Goal: Task Accomplishment & Management: Use online tool/utility

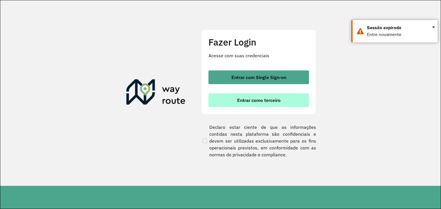
click at [261, 104] on button "Entrar como terceiro" at bounding box center [258, 101] width 100 height 14
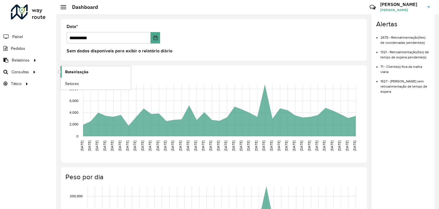
click at [75, 73] on span "Roteirização" at bounding box center [76, 72] width 23 height 6
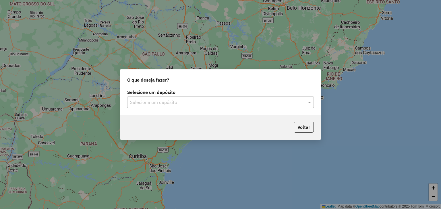
click at [251, 102] on input "text" at bounding box center [214, 102] width 169 height 7
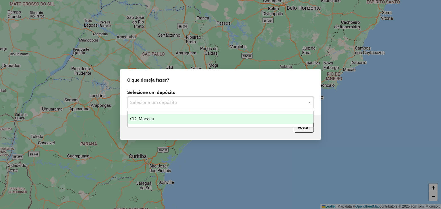
click at [168, 120] on div "CDI Macacu" at bounding box center [221, 119] width 186 height 10
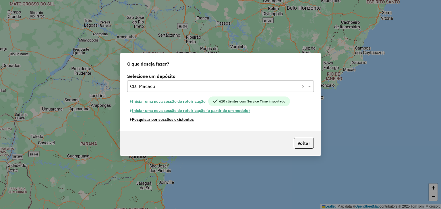
click at [171, 122] on button "Pesquisar por sessões existentes" at bounding box center [161, 119] width 69 height 9
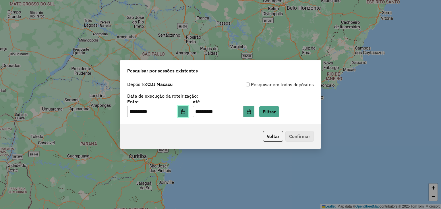
click at [185, 113] on icon "Choose Date" at bounding box center [183, 112] width 5 height 5
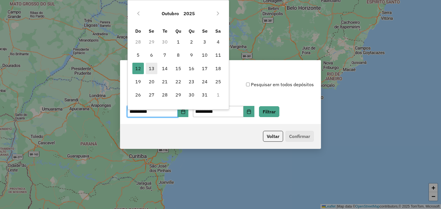
click at [149, 68] on span "13" at bounding box center [151, 68] width 11 height 11
type input "**********"
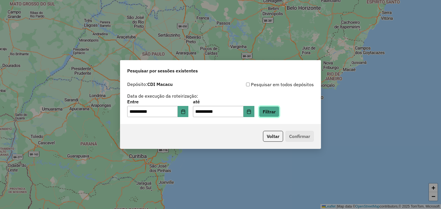
click at [279, 109] on button "Filtrar" at bounding box center [269, 111] width 20 height 11
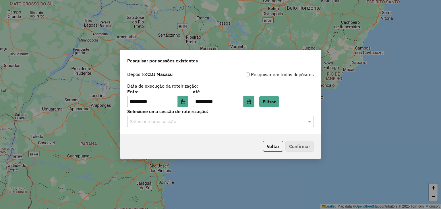
click at [205, 122] on hb-app "**********" at bounding box center [220, 104] width 441 height 209
click at [202, 122] on input "text" at bounding box center [214, 121] width 169 height 7
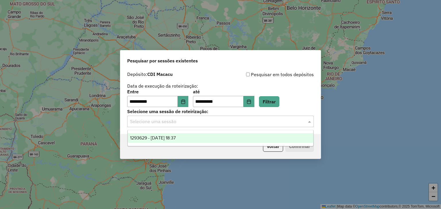
click at [202, 136] on div "1293629 - 13/10/2025 18:37" at bounding box center [221, 138] width 186 height 10
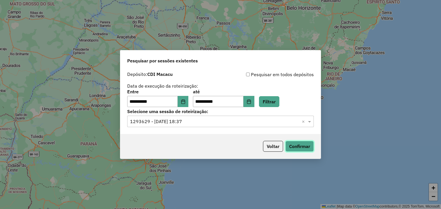
click at [289, 143] on button "Confirmar" at bounding box center [299, 146] width 28 height 11
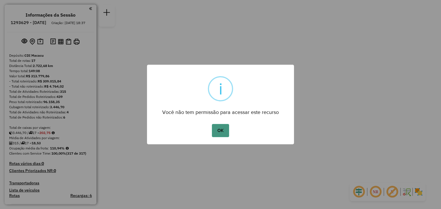
click at [217, 132] on button "OK" at bounding box center [220, 130] width 17 height 13
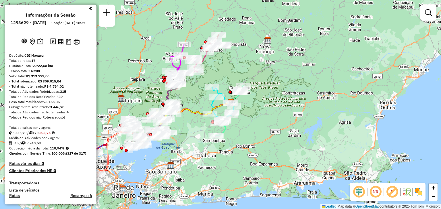
drag, startPoint x: 164, startPoint y: 158, endPoint x: 204, endPoint y: 153, distance: 40.1
click at [202, 156] on div "Janela de atendimento Grade de atendimento Capacidade Transportadoras Veículos …" at bounding box center [220, 104] width 441 height 209
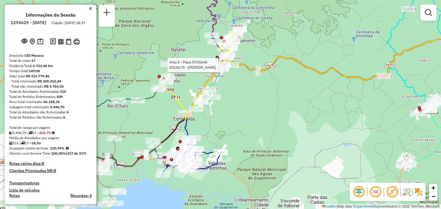
select select "**********"
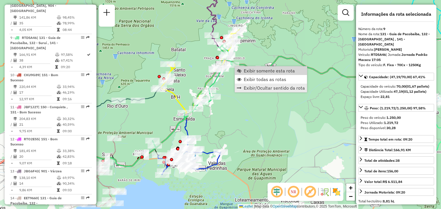
scroll to position [474, 0]
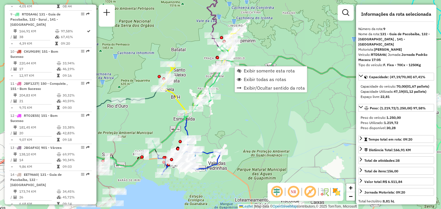
click at [261, 117] on div "Janela de atendimento Grade de atendimento Capacidade Transportadoras Veículos …" at bounding box center [220, 104] width 441 height 209
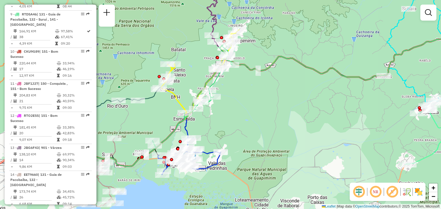
drag, startPoint x: 369, startPoint y: 79, endPoint x: 267, endPoint y: 87, distance: 101.6
click at [267, 80] on icon at bounding box center [348, 56] width 235 height 48
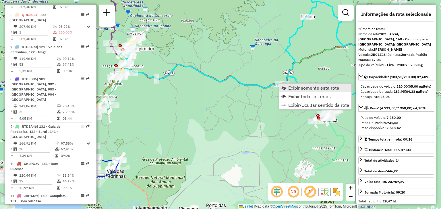
scroll to position [250, 0]
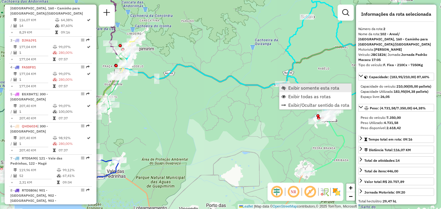
click at [294, 89] on span "Exibir somente esta rota" at bounding box center [313, 88] width 51 height 5
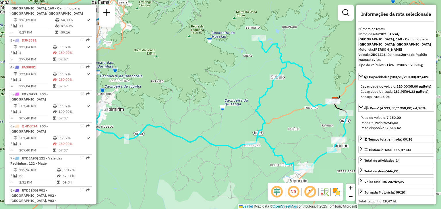
drag, startPoint x: 290, startPoint y: 107, endPoint x: 251, endPoint y: 92, distance: 42.3
click at [251, 92] on div "Janela de atendimento Grade de atendimento Capacidade Transportadoras Veículos …" at bounding box center [220, 104] width 441 height 209
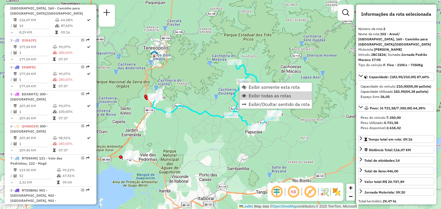
click at [257, 96] on span "Exibir todas as rotas" at bounding box center [269, 96] width 42 height 5
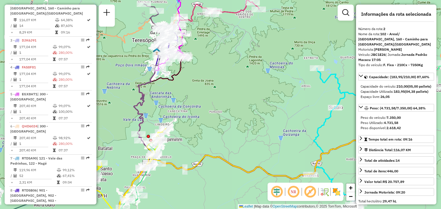
drag, startPoint x: 192, startPoint y: 38, endPoint x: 212, endPoint y: 55, distance: 27.0
click at [213, 55] on div "Rota 12 - Placa RTO2E55 08550244 - [PERSON_NAME] DE SOUZ Rota 12 - Placa RTO2E5…" at bounding box center [220, 104] width 441 height 209
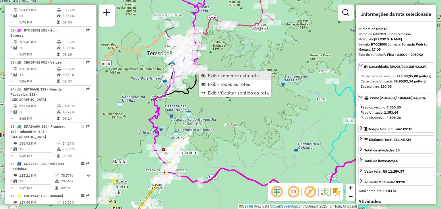
click at [215, 78] on span "Exibir somente esta rota" at bounding box center [233, 75] width 51 height 5
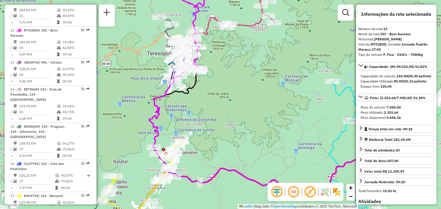
scroll to position [576, 0]
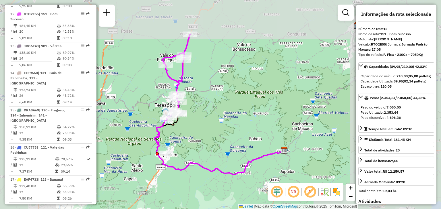
click at [210, 79] on div "Janela de atendimento Grade de atendimento Capacidade Transportadoras Veículos …" at bounding box center [220, 104] width 441 height 209
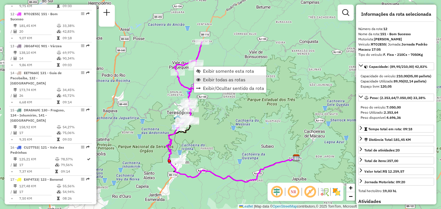
click at [207, 78] on span "Exibir todas as rotas" at bounding box center [224, 79] width 42 height 5
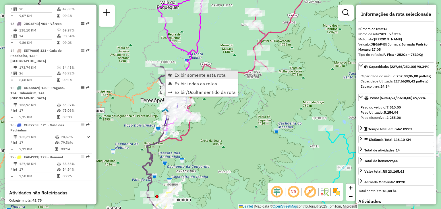
scroll to position [607, 0]
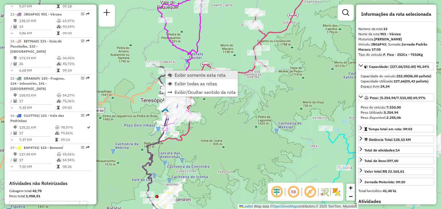
click at [171, 73] on span "Exibir somente esta rota" at bounding box center [169, 75] width 5 height 5
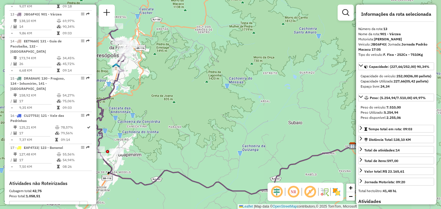
drag, startPoint x: 172, startPoint y: 84, endPoint x: 217, endPoint y: 108, distance: 50.7
click at [217, 108] on div "Janela de atendimento Grade de atendimento Capacidade Transportadoras Veículos …" at bounding box center [220, 104] width 441 height 209
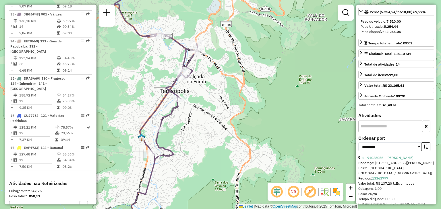
scroll to position [172, 0]
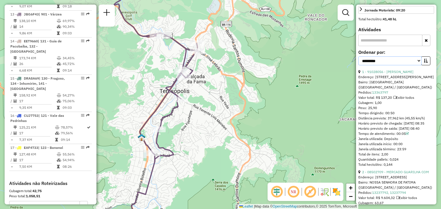
click at [383, 65] on select "**********" at bounding box center [389, 61] width 63 height 9
select select "*********"
click at [358, 65] on select "**********" at bounding box center [389, 61] width 63 height 9
click at [421, 65] on button "button" at bounding box center [425, 61] width 9 height 9
click at [407, 74] on link "2 - 08502709 - MERCADO GUARILHA COM" at bounding box center [395, 72] width 67 height 4
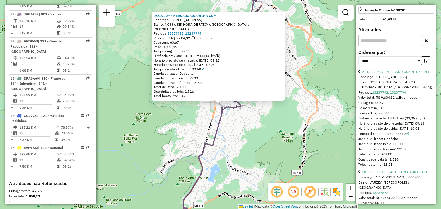
click at [209, 135] on div "08502709 - MERCADO GUARILHA COM Endereço: R TIETE 93 Bairro: [GEOGRAPHIC_DATA] …" at bounding box center [220, 104] width 441 height 209
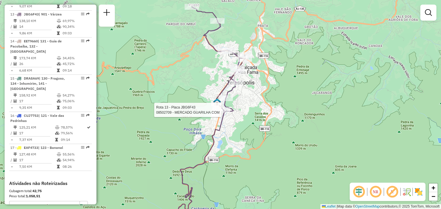
select select "*********"
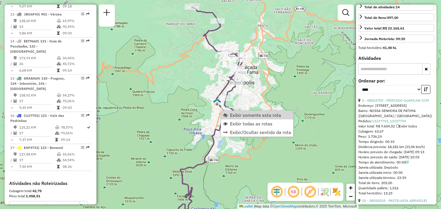
scroll to position [229, 0]
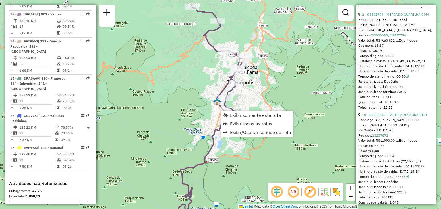
click at [221, 178] on div "Janela de atendimento Grade de atendimento Capacidade Transportadoras Veículos …" at bounding box center [220, 104] width 441 height 209
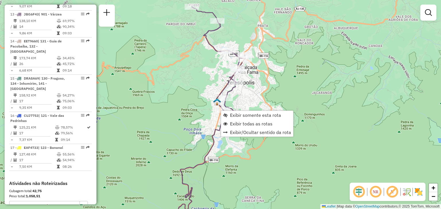
drag, startPoint x: 237, startPoint y: 196, endPoint x: 244, endPoint y: 124, distance: 73.1
click at [240, 182] on div "Janela de atendimento Grade de atendimento Capacidade Transportadoras Veículos …" at bounding box center [220, 104] width 441 height 209
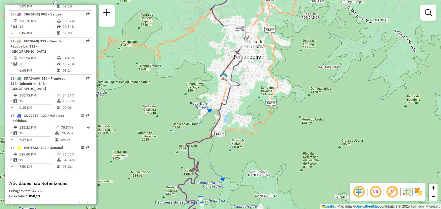
select select "*********"
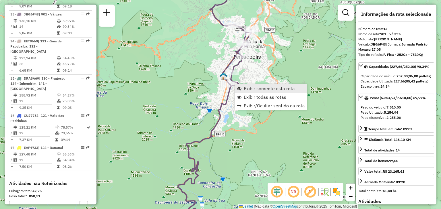
click at [247, 92] on link "Exibir somente esta rota" at bounding box center [271, 88] width 72 height 9
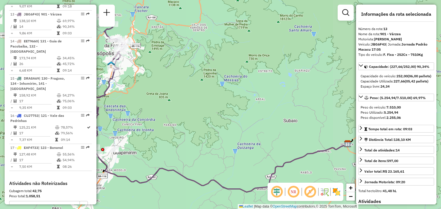
click at [204, 87] on div "Janela de atendimento Grade de atendimento Capacidade Transportadoras Veículos …" at bounding box center [220, 104] width 441 height 209
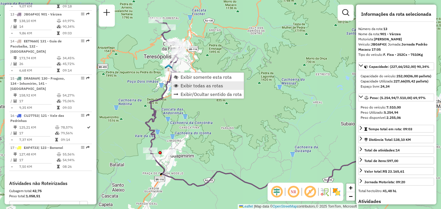
click at [189, 85] on span "Exibir todas as rotas" at bounding box center [201, 85] width 42 height 5
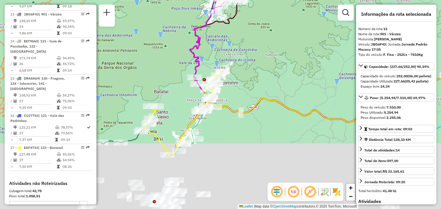
drag, startPoint x: 216, startPoint y: 186, endPoint x: 267, endPoint y: 81, distance: 117.6
click at [269, 76] on div "Janela de atendimento Grade de atendimento Capacidade Transportadoras Veículos …" at bounding box center [220, 104] width 441 height 209
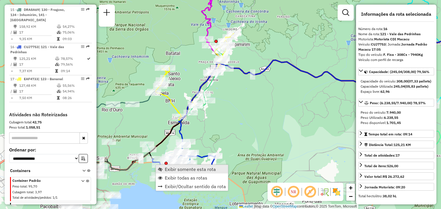
scroll to position [683, 0]
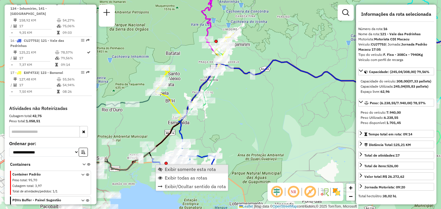
click at [166, 165] on link "Exibir somente esta rota" at bounding box center [192, 169] width 72 height 9
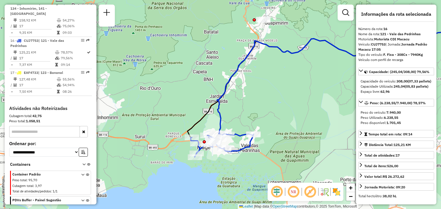
drag, startPoint x: 272, startPoint y: 158, endPoint x: 305, endPoint y: 144, distance: 35.9
click at [305, 144] on div "Janela de atendimento Grade de atendimento Capacidade Transportadoras Veículos …" at bounding box center [220, 104] width 441 height 209
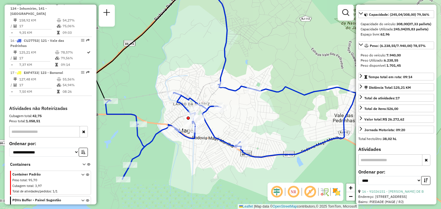
scroll to position [143, 0]
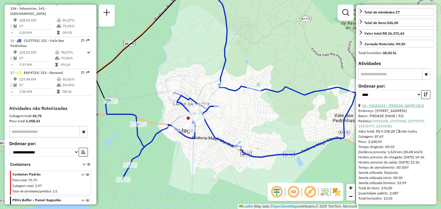
click at [392, 108] on link "16 - 91026151 - [PERSON_NAME] DE B" at bounding box center [393, 106] width 62 height 4
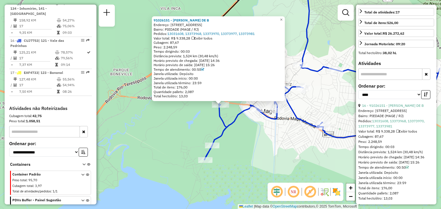
click at [250, 145] on div "91026151 - SUELI MAGALHAES DE B Endereço: 081 [STREET_ADDRESS] Pedidos: 1303160…" at bounding box center [220, 104] width 441 height 209
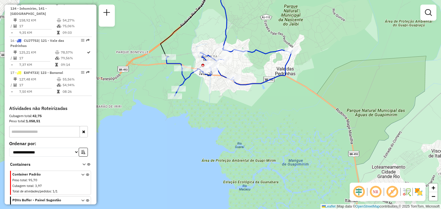
drag, startPoint x: 186, startPoint y: 61, endPoint x: 198, endPoint y: 61, distance: 11.5
click at [197, 61] on div "Janela de atendimento Grade de atendimento Capacidade Transportadoras Veículos …" at bounding box center [220, 104] width 441 height 209
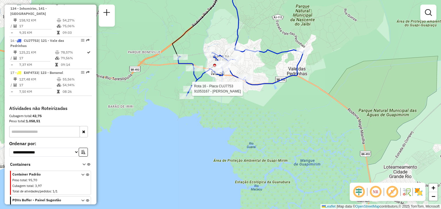
select select "*********"
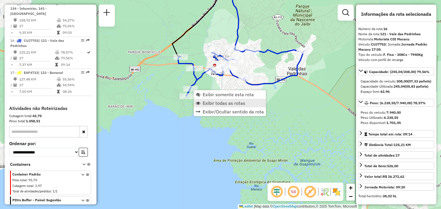
click at [215, 107] on link "Exibir todas as rotas" at bounding box center [230, 103] width 72 height 9
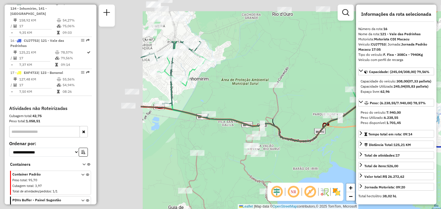
drag, startPoint x: 183, startPoint y: 56, endPoint x: 372, endPoint y: 133, distance: 204.2
click at [372, 133] on hb-router-mapa "Informações da Sessão 1293629 - [DATE] Criação: [DATE] 18:37 Depósito: CDI Maca…" at bounding box center [220, 104] width 441 height 209
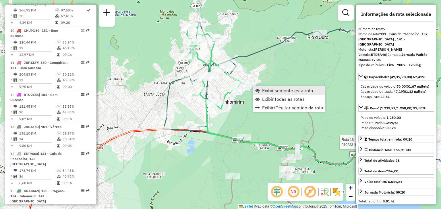
scroll to position [474, 0]
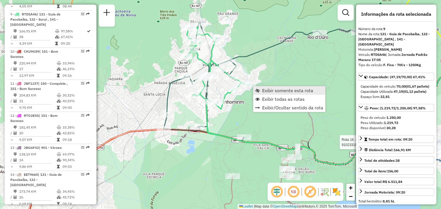
click at [264, 89] on span "Exibir somente esta rota" at bounding box center [287, 90] width 51 height 5
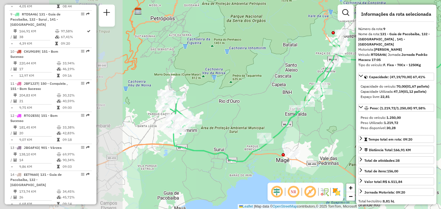
drag, startPoint x: 215, startPoint y: 83, endPoint x: 349, endPoint y: 66, distance: 134.4
click at [362, 59] on hb-router-mapa "Informações da Sessão 1293629 - [DATE] Criação: [DATE] 18:37 Depósito: CDI Maca…" at bounding box center [220, 104] width 441 height 209
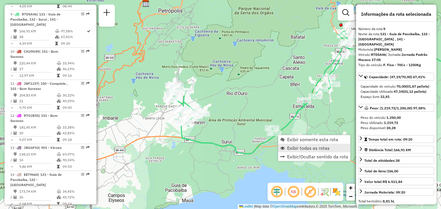
click at [288, 147] on span "Exibir todas as rotas" at bounding box center [308, 148] width 42 height 5
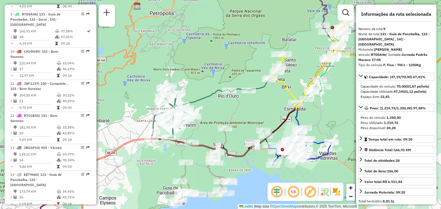
drag, startPoint x: 302, startPoint y: 41, endPoint x: 268, endPoint y: 45, distance: 34.4
click at [268, 45] on div "Janela de atendimento Grade de atendimento Capacidade Transportadoras Veículos …" at bounding box center [220, 104] width 441 height 209
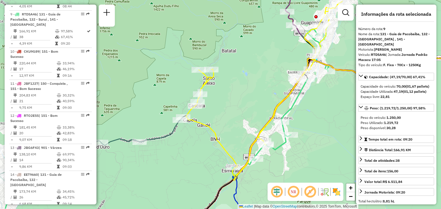
click at [272, 62] on div "Janela de atendimento Grade de atendimento Capacidade Transportadoras Veículos …" at bounding box center [220, 104] width 441 height 209
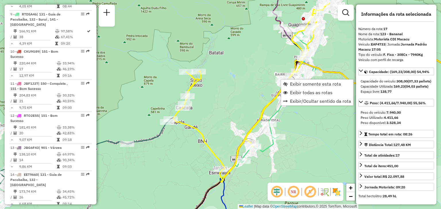
scroll to position [683, 0]
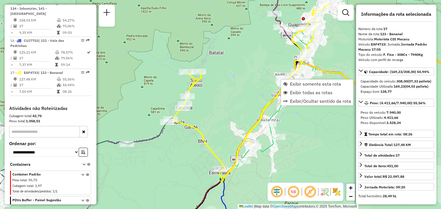
click at [243, 78] on div "Janela de atendimento Grade de atendimento Capacidade Transportadoras Veículos …" at bounding box center [220, 104] width 441 height 209
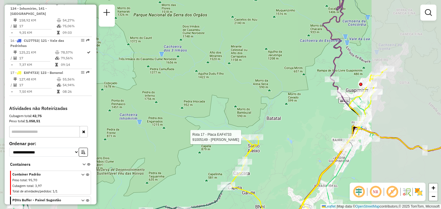
select select "*********"
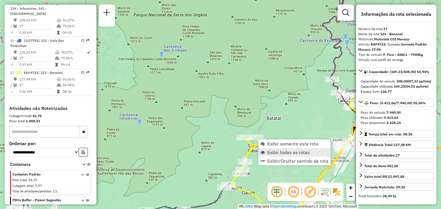
click at [278, 150] on span "Exibir todas as rotas" at bounding box center [288, 152] width 42 height 5
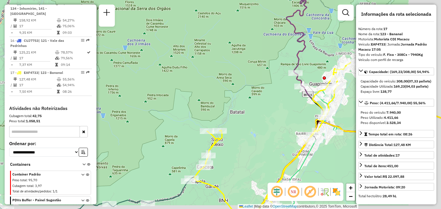
drag, startPoint x: 294, startPoint y: 113, endPoint x: 115, endPoint y: 83, distance: 181.4
click at [107, 83] on div "Janela de atendimento Grade de atendimento Capacidade Transportadoras Veículos …" at bounding box center [220, 104] width 441 height 209
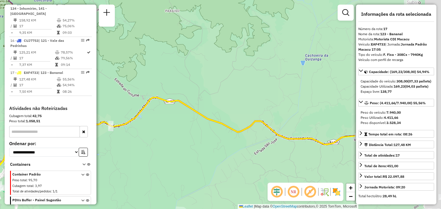
drag, startPoint x: 266, startPoint y: 89, endPoint x: 98, endPoint y: 120, distance: 171.9
click at [102, 120] on div "Janela de atendimento Grade de atendimento Capacidade Transportadoras Veículos …" at bounding box center [220, 104] width 441 height 209
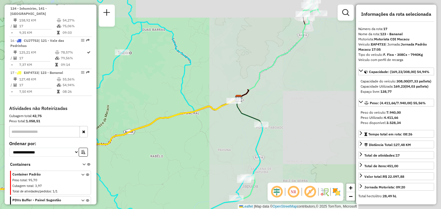
drag, startPoint x: 232, startPoint y: 117, endPoint x: 143, endPoint y: 136, distance: 90.6
click at [144, 135] on div "Janela de atendimento Grade de atendimento Capacidade Transportadoras Veículos …" at bounding box center [220, 104] width 441 height 209
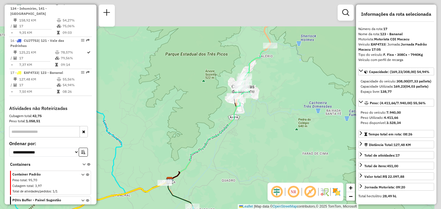
drag, startPoint x: 258, startPoint y: 148, endPoint x: 257, endPoint y: 167, distance: 18.4
click at [257, 169] on div "Janela de atendimento Grade de atendimento Capacidade Transportadoras Veículos …" at bounding box center [220, 104] width 441 height 209
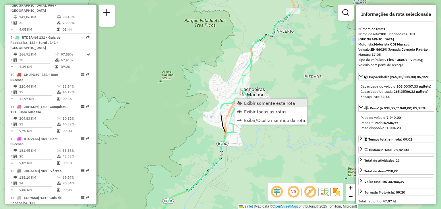
scroll to position [218, 0]
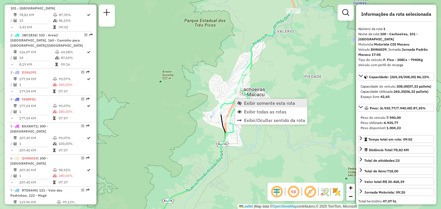
click at [249, 105] on span "Exibir somente esta rota" at bounding box center [269, 103] width 51 height 5
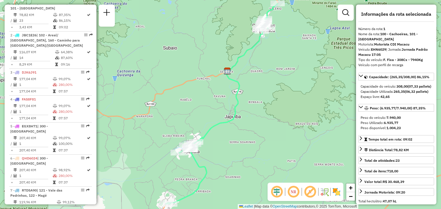
drag, startPoint x: 218, startPoint y: 162, endPoint x: 271, endPoint y: 91, distance: 88.9
click at [274, 82] on div "Janela de atendimento Grade de atendimento Capacidade Transportadoras Veículos …" at bounding box center [220, 104] width 441 height 209
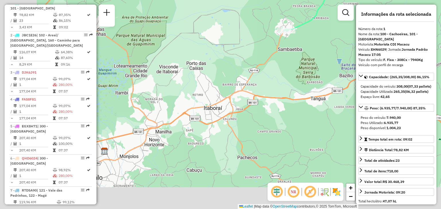
drag, startPoint x: 190, startPoint y: 157, endPoint x: 267, endPoint y: 54, distance: 128.3
click at [257, 61] on div "Janela de atendimento Grade de atendimento Capacidade Transportadoras Veículos …" at bounding box center [220, 104] width 441 height 209
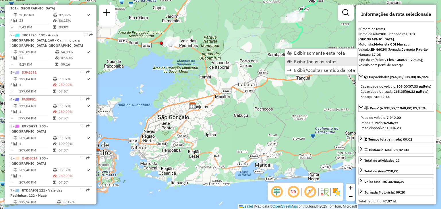
click at [292, 60] on link "Exibir todas as rotas" at bounding box center [321, 61] width 72 height 9
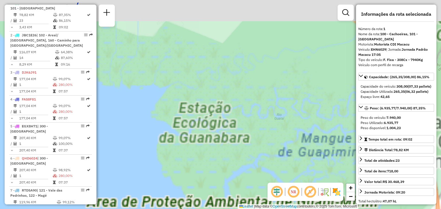
drag, startPoint x: 186, startPoint y: 62, endPoint x: 228, endPoint y: 123, distance: 74.1
click at [229, 126] on div "Janela de atendimento Grade de atendimento Capacidade Transportadoras Veículos …" at bounding box center [220, 104] width 441 height 209
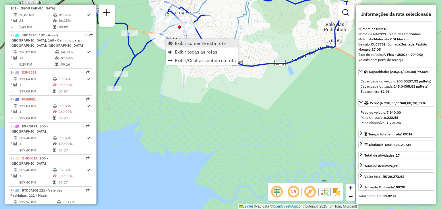
scroll to position [683, 0]
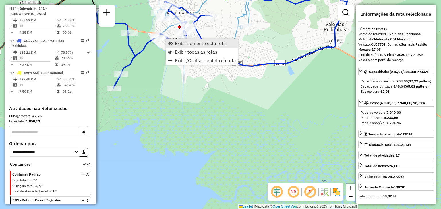
click at [174, 41] on link "Exibir somente esta rota" at bounding box center [202, 43] width 72 height 9
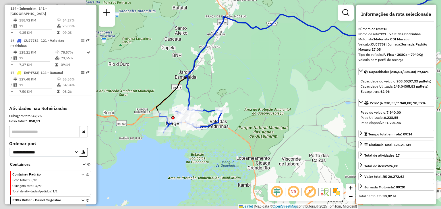
drag, startPoint x: 167, startPoint y: 59, endPoint x: 279, endPoint y: 1, distance: 125.7
click at [275, 2] on div "Janela de atendimento Grade de atendimento Capacidade Transportadoras Veículos …" at bounding box center [220, 104] width 441 height 209
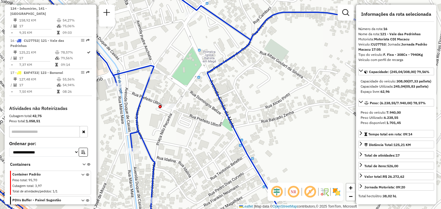
drag, startPoint x: 166, startPoint y: 63, endPoint x: 184, endPoint y: 63, distance: 18.1
click at [180, 62] on div "Janela de atendimento Grade de atendimento Capacidade Transportadoras Veículos …" at bounding box center [220, 104] width 441 height 209
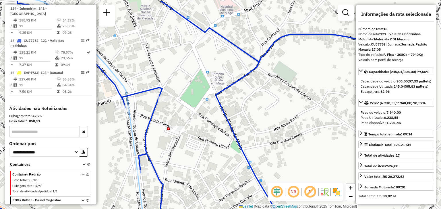
drag, startPoint x: 198, startPoint y: 47, endPoint x: 186, endPoint y: 82, distance: 36.8
click at [186, 81] on div "Janela de atendimento Grade de atendimento Capacidade Transportadoras Veículos …" at bounding box center [220, 104] width 441 height 209
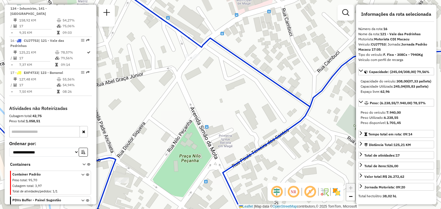
drag, startPoint x: 226, startPoint y: 73, endPoint x: 220, endPoint y: 83, distance: 12.2
click at [220, 85] on div "Janela de atendimento Grade de atendimento Capacidade Transportadoras Veículos …" at bounding box center [220, 104] width 441 height 209
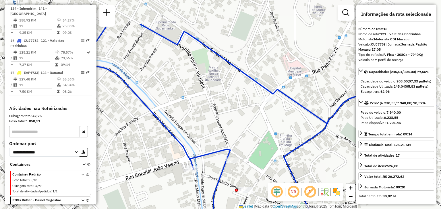
drag, startPoint x: 217, startPoint y: 47, endPoint x: 281, endPoint y: 85, distance: 74.7
click at [281, 85] on div "Janela de atendimento Grade de atendimento Capacidade Transportadoras Veículos …" at bounding box center [220, 104] width 441 height 209
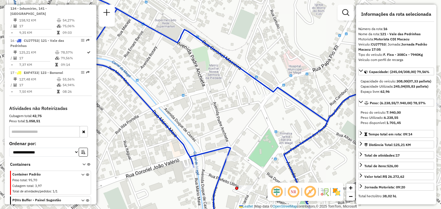
drag, startPoint x: 285, startPoint y: 121, endPoint x: 283, endPoint y: 116, distance: 4.8
click at [283, 118] on div "Janela de atendimento Grade de atendimento Capacidade Transportadoras Veículos …" at bounding box center [220, 104] width 441 height 209
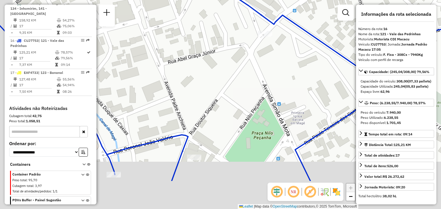
drag, startPoint x: 282, startPoint y: 152, endPoint x: 298, endPoint y: 92, distance: 61.8
click at [298, 92] on div "Janela de atendimento Grade de atendimento Capacidade Transportadoras Veículos …" at bounding box center [220, 104] width 441 height 209
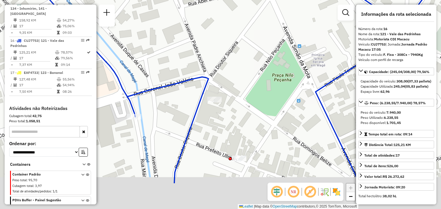
drag, startPoint x: 213, startPoint y: 134, endPoint x: 222, endPoint y: 111, distance: 24.7
click at [222, 111] on div "Janela de atendimento Grade de atendimento Capacidade Transportadoras Veículos …" at bounding box center [220, 104] width 441 height 209
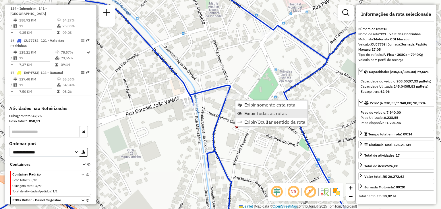
click at [253, 114] on span "Exibir todas as rotas" at bounding box center [265, 113] width 42 height 5
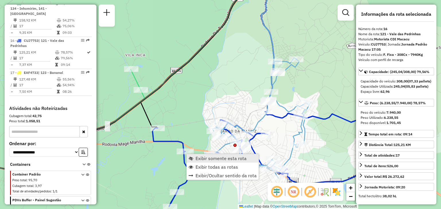
click at [204, 156] on span "Exibir somente esta rota" at bounding box center [220, 158] width 51 height 5
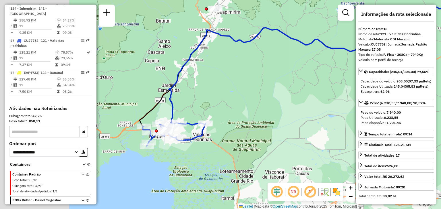
drag, startPoint x: 176, startPoint y: 157, endPoint x: 303, endPoint y: 110, distance: 136.1
click at [304, 110] on div "Janela de atendimento Grade de atendimento Capacidade Transportadoras Veículos …" at bounding box center [220, 104] width 441 height 209
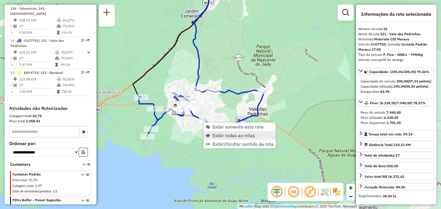
click at [222, 136] on span "Exibir todas as rotas" at bounding box center [233, 135] width 42 height 5
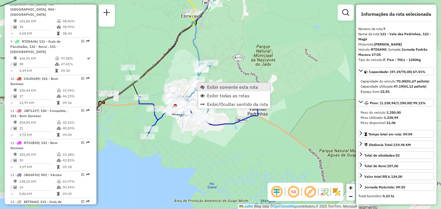
scroll to position [405, 0]
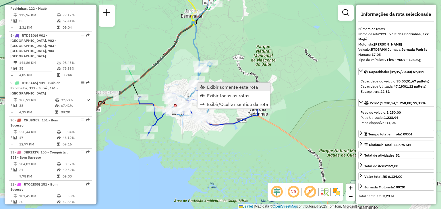
click at [212, 85] on span "Exibir somente esta rota" at bounding box center [232, 87] width 51 height 5
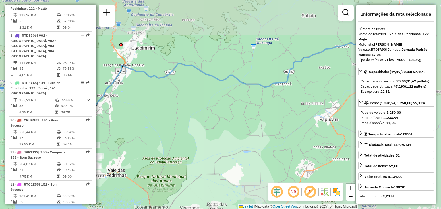
drag, startPoint x: 154, startPoint y: 117, endPoint x: 282, endPoint y: 66, distance: 138.5
click at [282, 67] on div "Janela de atendimento Grade de atendimento Capacidade Transportadoras Veículos …" at bounding box center [220, 104] width 441 height 209
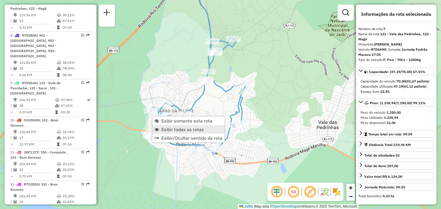
click at [174, 130] on span "Exibir todas as rotas" at bounding box center [182, 129] width 42 height 5
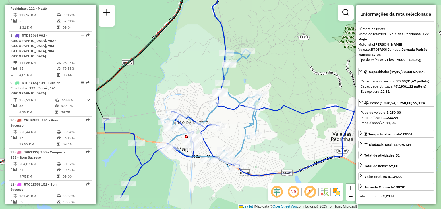
drag, startPoint x: 168, startPoint y: 82, endPoint x: 196, endPoint y: 140, distance: 64.3
click at [194, 137] on div "Janela de atendimento Grade de atendimento Capacidade Transportadoras Veículos …" at bounding box center [220, 104] width 441 height 209
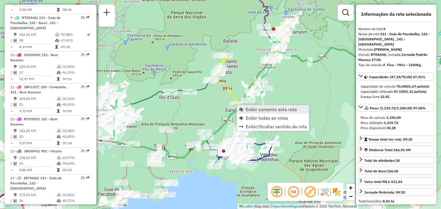
click at [246, 108] on span "Exibir somente esta rota" at bounding box center [271, 109] width 51 height 5
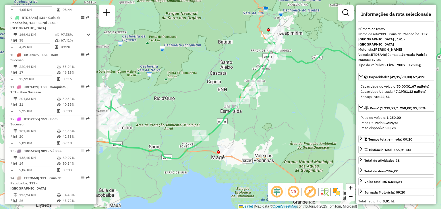
scroll to position [474, 0]
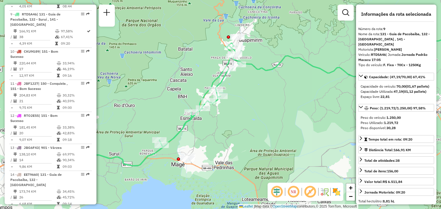
drag, startPoint x: 189, startPoint y: 139, endPoint x: 301, endPoint y: 118, distance: 113.7
click at [301, 118] on div "Janela de atendimento Grade de atendimento Capacidade Transportadoras Veículos …" at bounding box center [220, 104] width 441 height 209
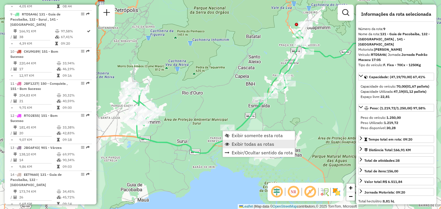
click at [249, 142] on span "Exibir todas as rotas" at bounding box center [252, 144] width 42 height 5
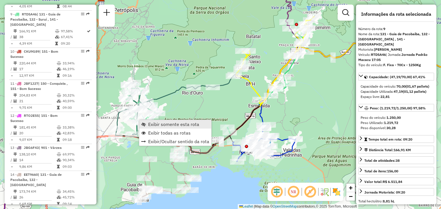
click at [155, 127] on span "Exibir somente esta rota" at bounding box center [173, 124] width 51 height 5
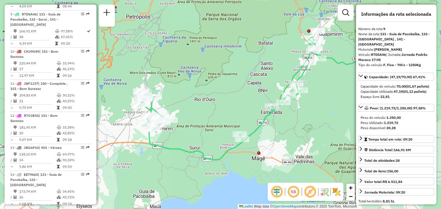
drag, startPoint x: 190, startPoint y: 143, endPoint x: 278, endPoint y: 132, distance: 88.4
click at [278, 132] on div "Janela de atendimento Grade de atendimento Capacidade Transportadoras Veículos …" at bounding box center [220, 104] width 441 height 209
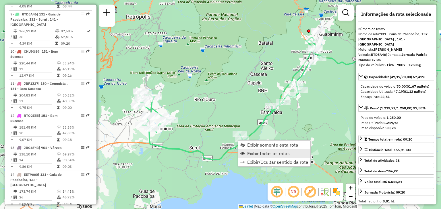
click at [257, 154] on span "Exibir todas as rotas" at bounding box center [268, 153] width 42 height 5
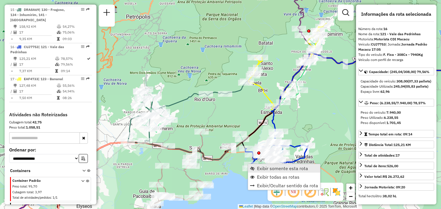
click at [264, 170] on span "Exibir somente esta rota" at bounding box center [282, 168] width 51 height 5
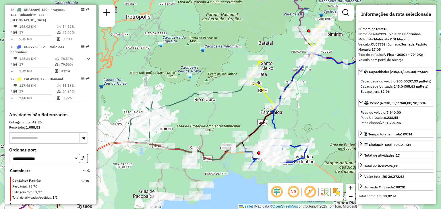
scroll to position [683, 0]
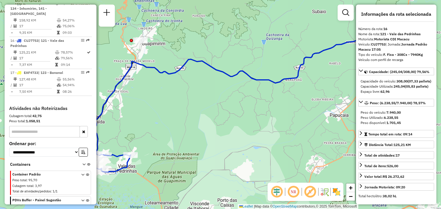
drag, startPoint x: 166, startPoint y: 160, endPoint x: 264, endPoint y: 131, distance: 102.0
click at [263, 131] on div "Janela de atendimento Grade de atendimento Capacidade Transportadoras Veículos …" at bounding box center [220, 104] width 441 height 209
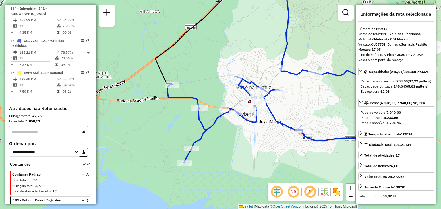
drag, startPoint x: 326, startPoint y: 111, endPoint x: 322, endPoint y: 112, distance: 4.0
click at [322, 112] on div "Janela de atendimento Grade de atendimento Capacidade Transportadoras Veículos …" at bounding box center [220, 104] width 441 height 209
